Goal: Find specific page/section: Find specific page/section

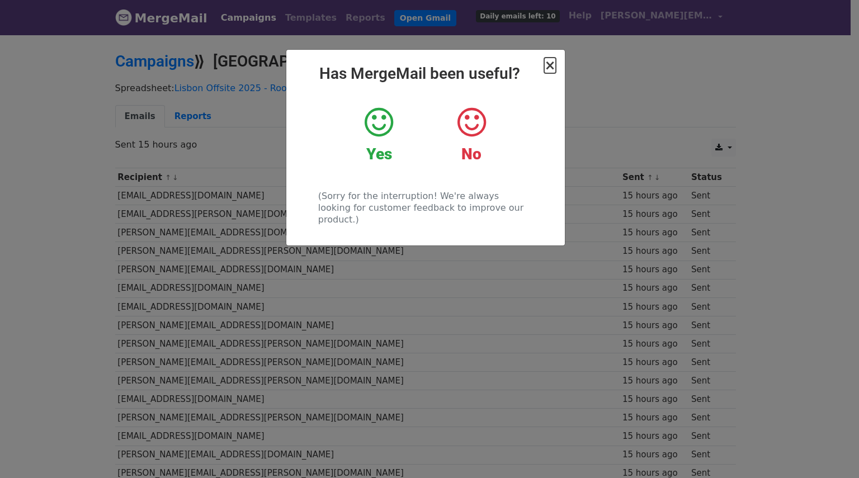
click at [551, 67] on span "×" at bounding box center [549, 66] width 11 height 16
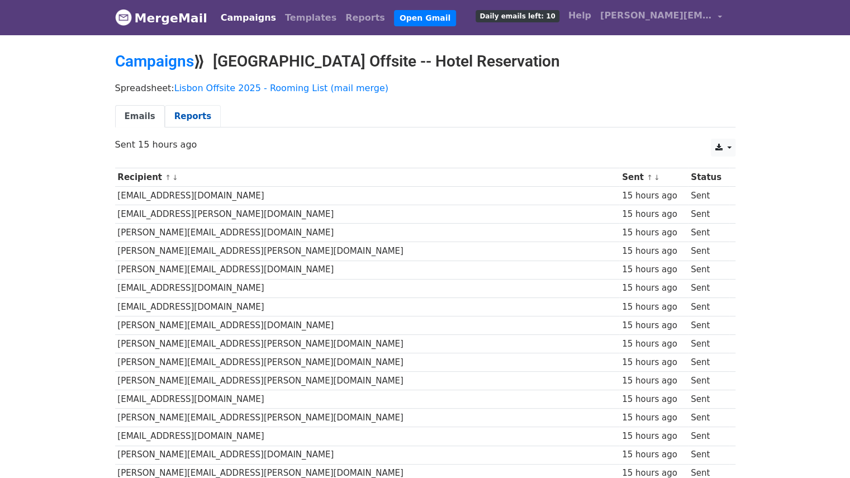
click at [195, 113] on link "Reports" at bounding box center [193, 116] width 56 height 23
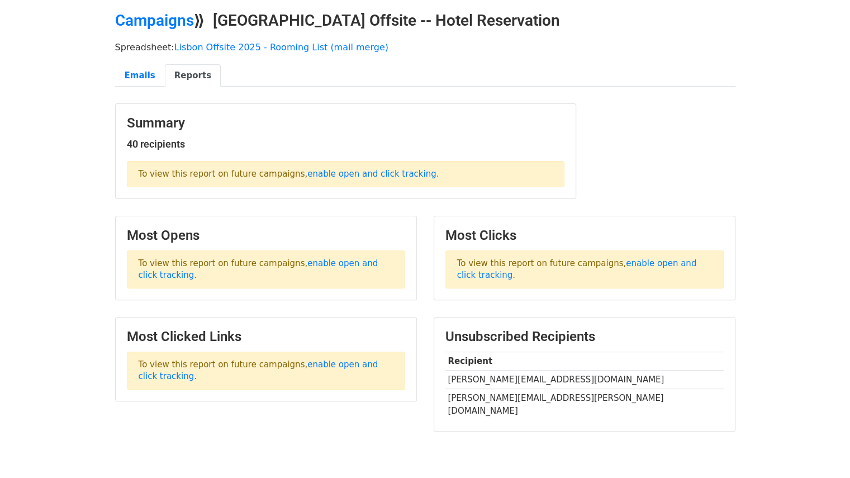
scroll to position [41, 0]
click at [134, 77] on link "Emails" at bounding box center [140, 75] width 50 height 23
